Goal: Entertainment & Leisure: Consume media (video, audio)

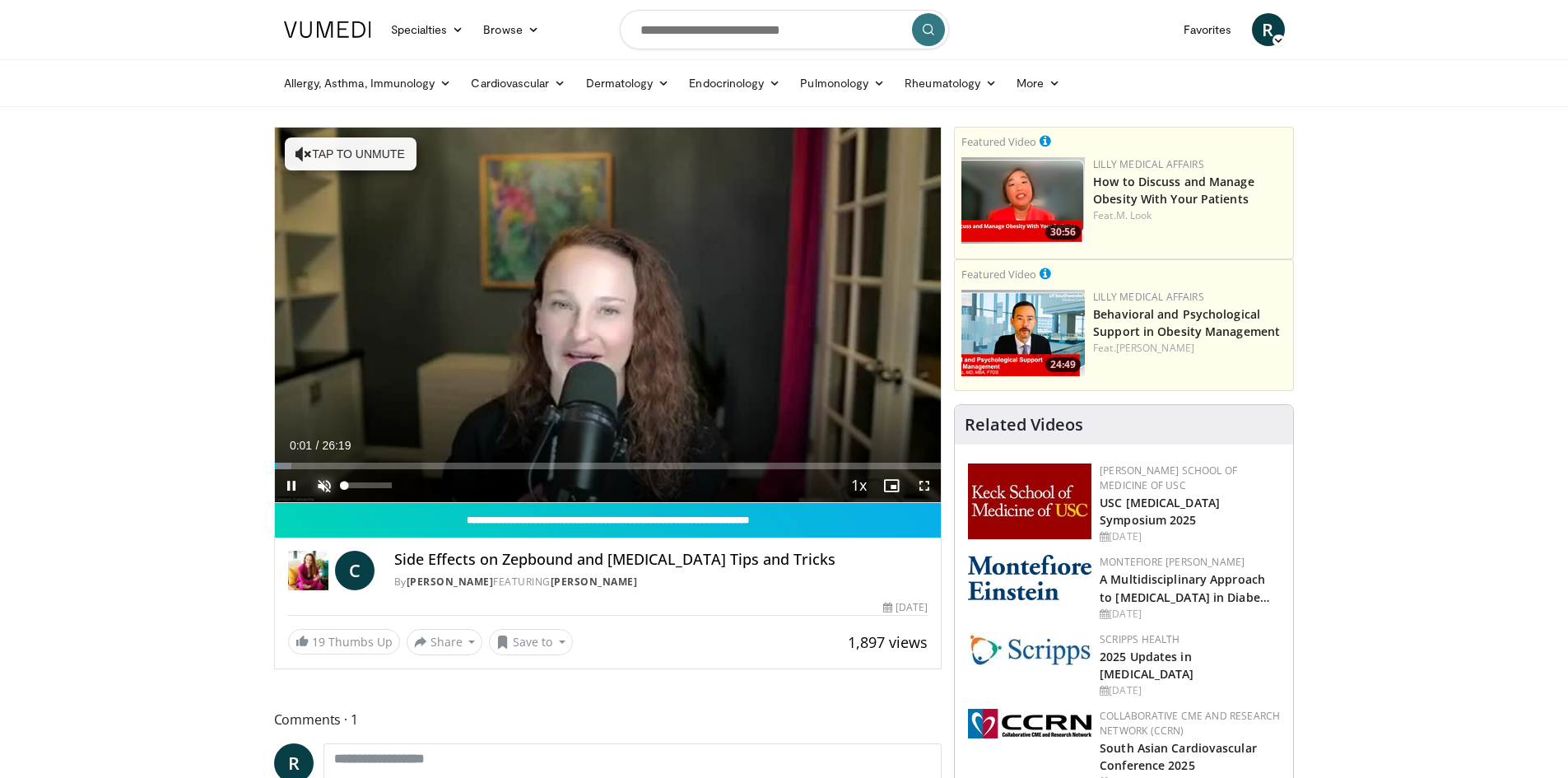
click at [325, 487] on span "Video Player" at bounding box center [325, 486] width 33 height 33
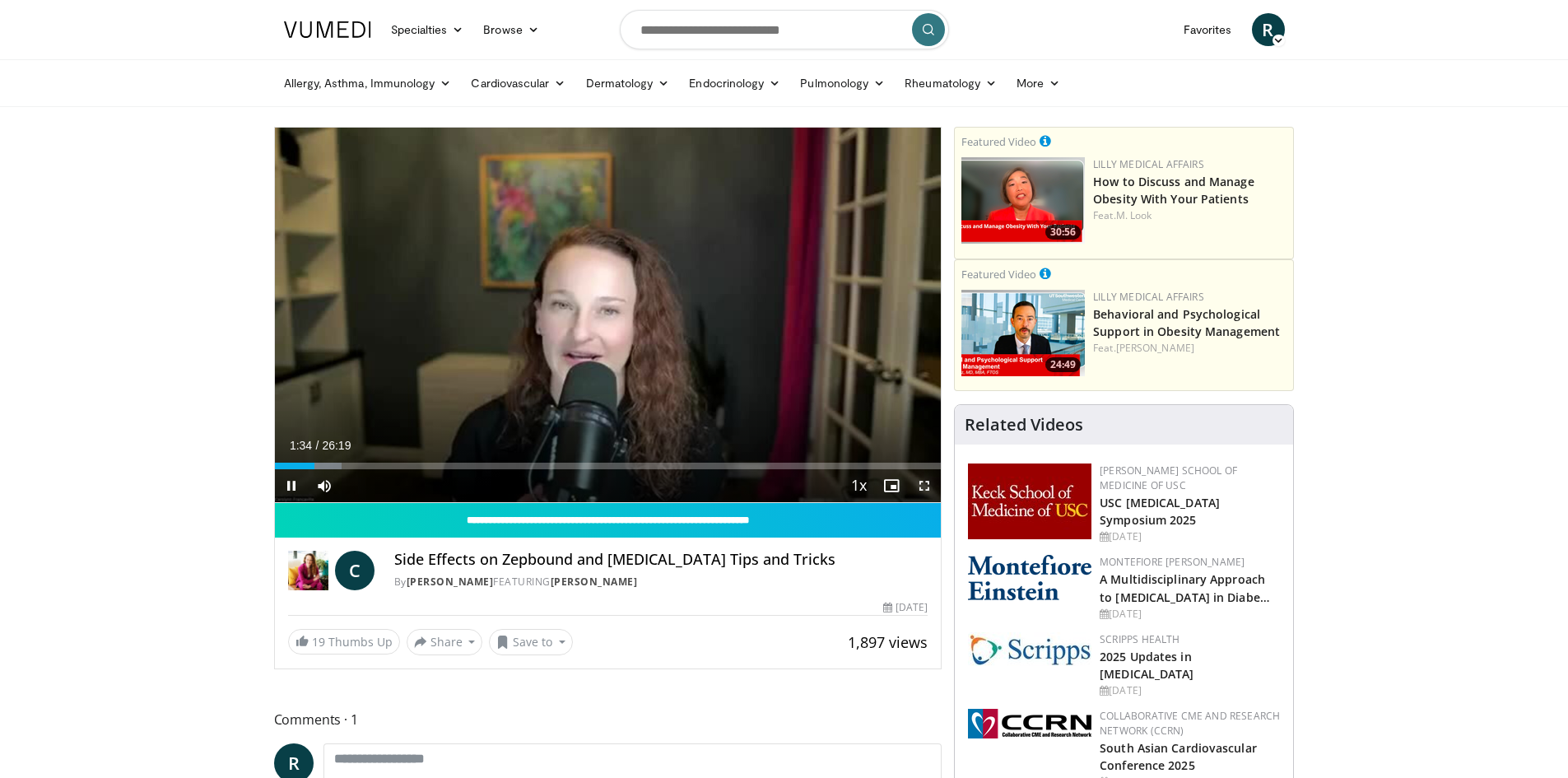
click at [923, 484] on span "Video Player" at bounding box center [924, 486] width 33 height 33
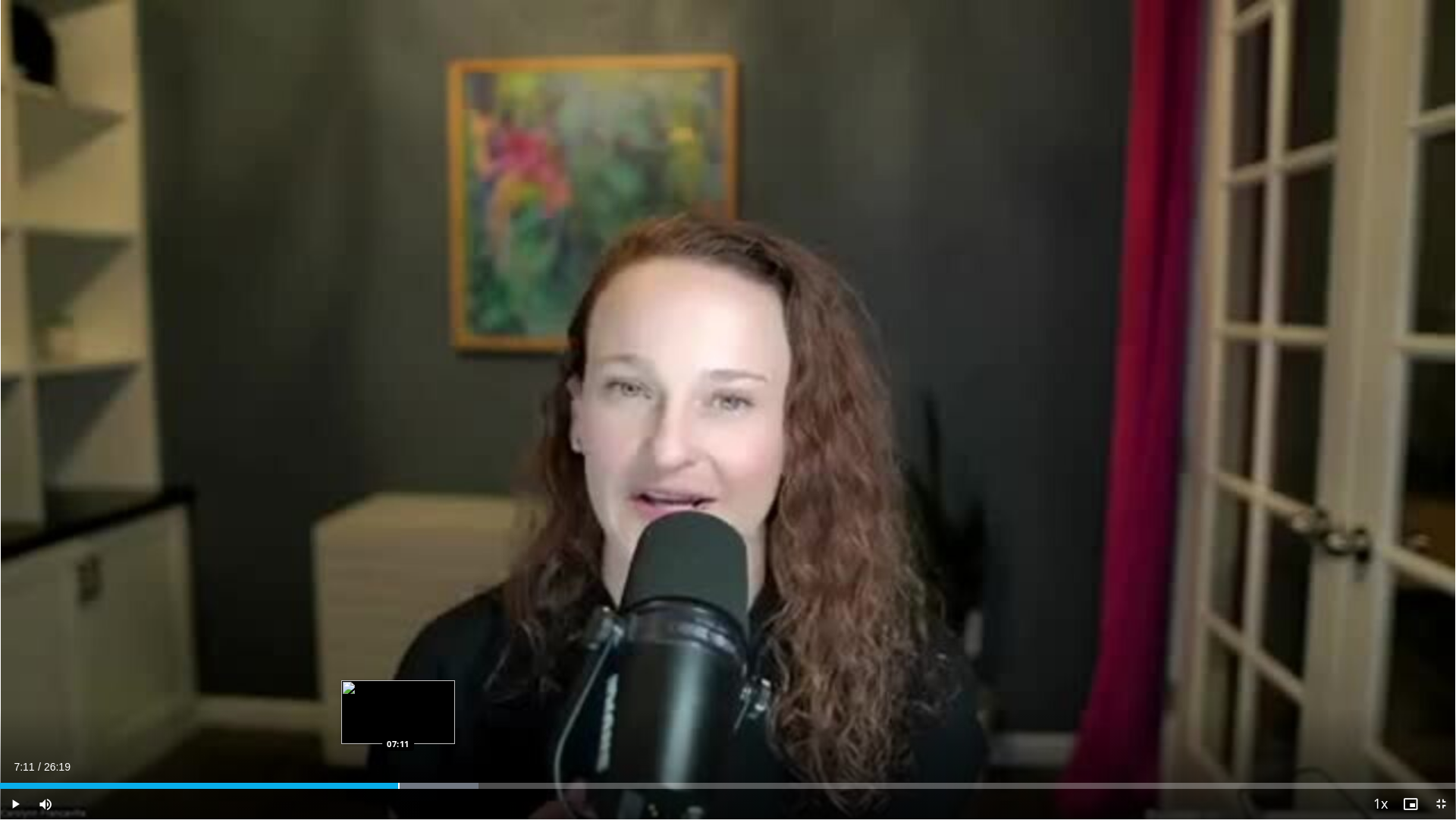
click at [398, 717] on div "Loaded : 32.87% 07:11 07:11" at bounding box center [728, 782] width 1456 height 14
click at [1444, 717] on span "Video Player" at bounding box center [1442, 804] width 30 height 30
